Goal: Complete application form

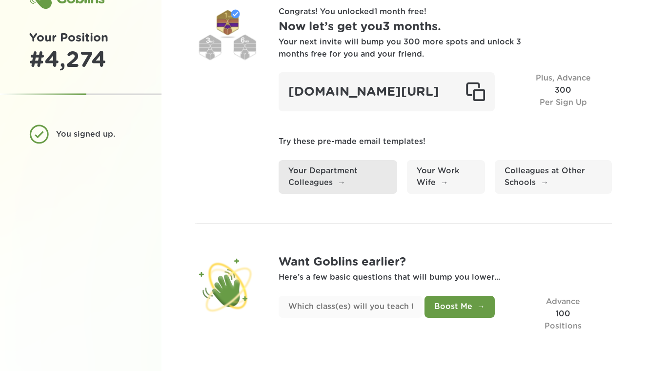
scroll to position [46, 0]
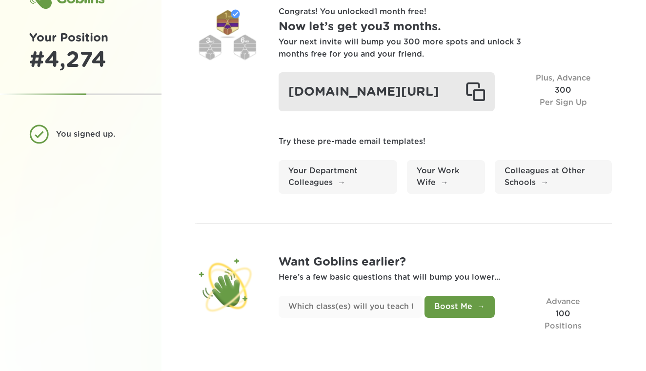
click at [350, 82] on div "[DOMAIN_NAME][URL]" at bounding box center [387, 91] width 216 height 39
click at [481, 82] on div at bounding box center [475, 92] width 20 height 20
click at [480, 86] on div at bounding box center [475, 92] width 20 height 20
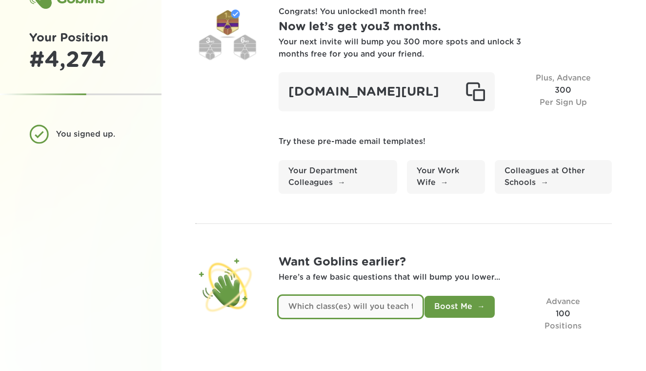
click at [356, 311] on input "text" at bounding box center [351, 307] width 144 height 22
type input "M"
type input "Math 7"
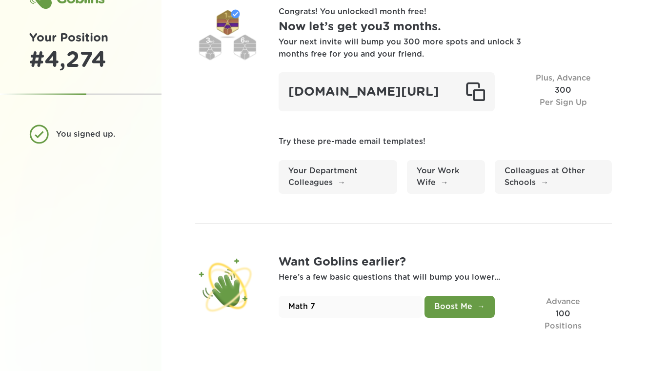
click at [452, 307] on button "Boost Me" at bounding box center [459, 307] width 70 height 22
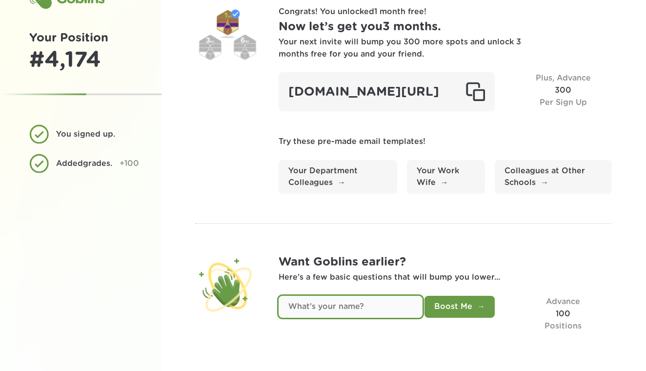
click at [375, 310] on input "text" at bounding box center [351, 307] width 144 height 22
type input "[PERSON_NAME]"
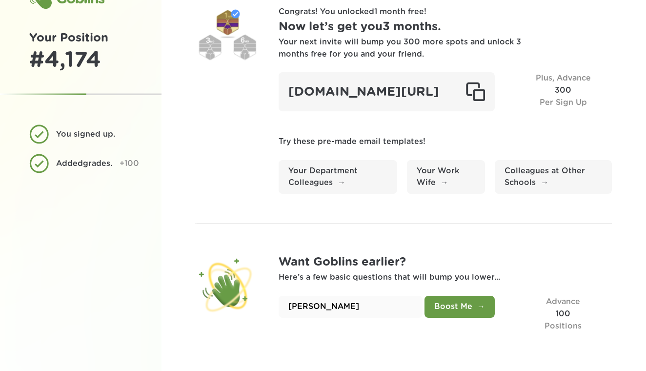
click at [470, 306] on button "Boost Me" at bounding box center [459, 307] width 70 height 22
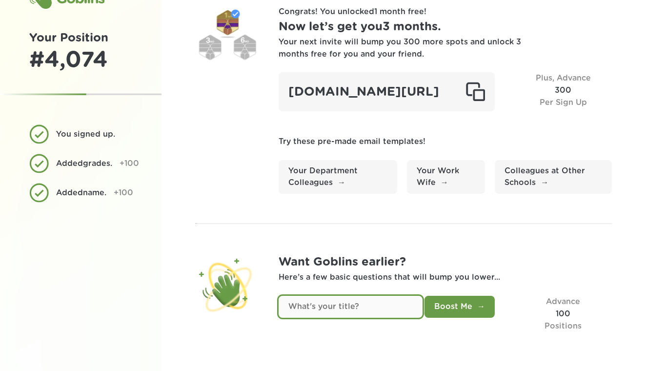
click at [378, 307] on input "text" at bounding box center [351, 307] width 144 height 22
type input "Teacher"
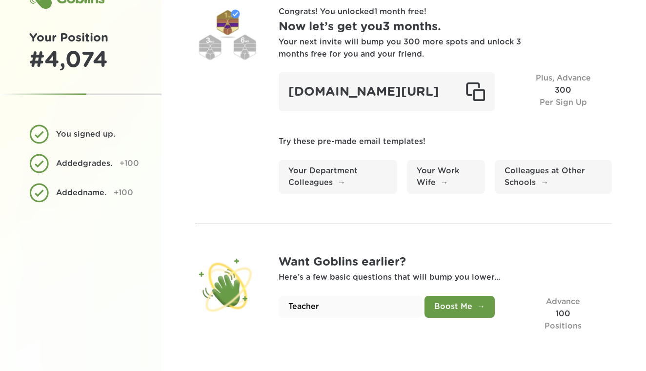
click at [444, 306] on button "Boost Me" at bounding box center [459, 307] width 70 height 22
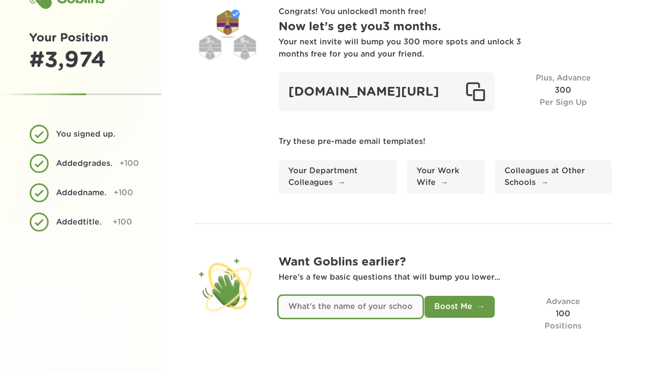
click at [399, 312] on input "text" at bounding box center [351, 307] width 144 height 22
type input "King MS"
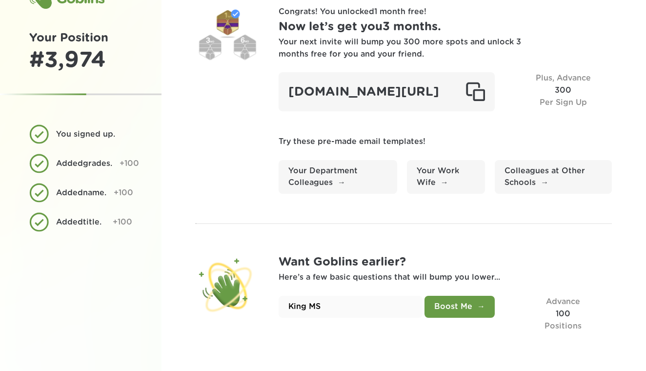
click at [480, 308] on button "Boost Me" at bounding box center [459, 307] width 70 height 22
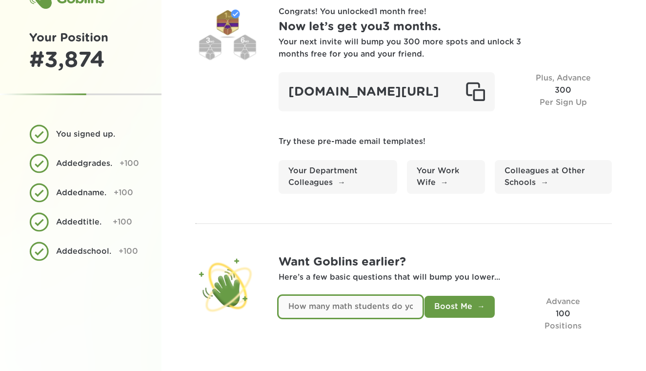
click at [397, 310] on input "text" at bounding box center [351, 307] width 144 height 22
type input "145"
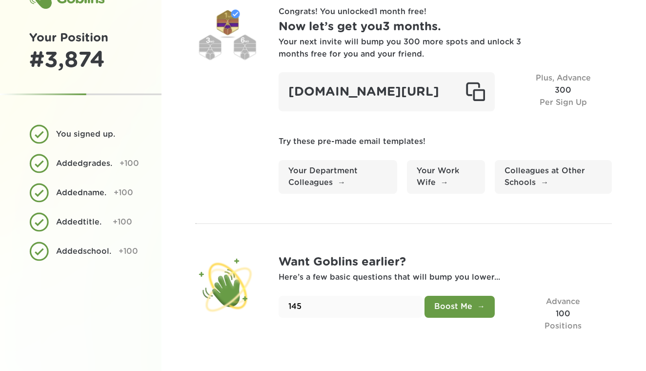
click at [457, 320] on div "145 Boost Me" at bounding box center [387, 314] width 216 height 36
click at [456, 305] on button "Boost Me" at bounding box center [459, 307] width 70 height 22
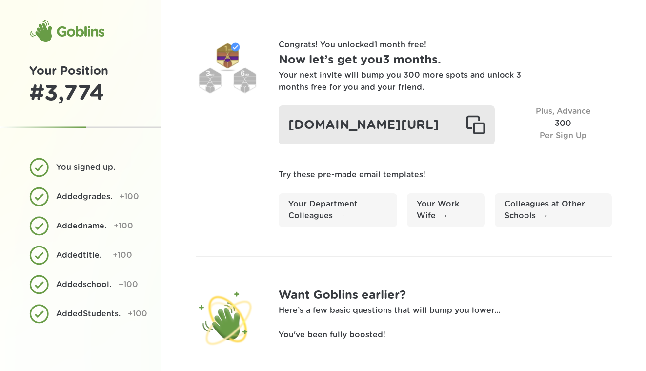
scroll to position [0, 0]
click at [361, 135] on div "[DOMAIN_NAME][URL]" at bounding box center [387, 124] width 216 height 39
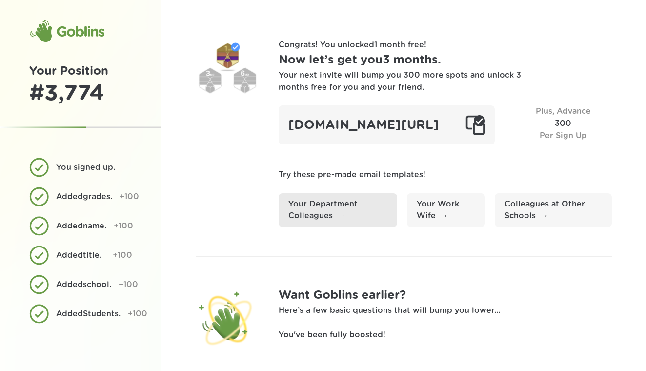
click at [319, 227] on link "Your Department Colleagues" at bounding box center [338, 210] width 119 height 34
